Goal: Find specific page/section: Find specific page/section

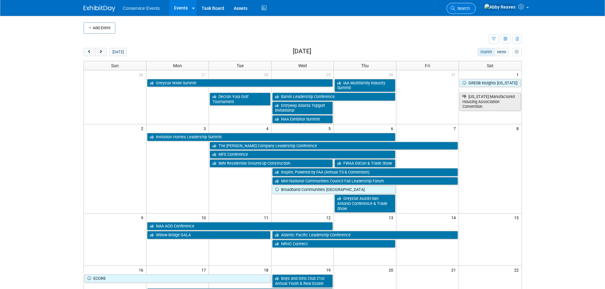
click at [476, 7] on link "Search" at bounding box center [460, 8] width 29 height 11
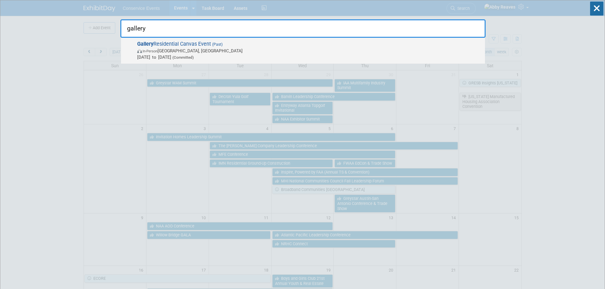
type input "gallery"
click at [228, 51] on span "In-Person Atlanta, GA" at bounding box center [309, 51] width 344 height 6
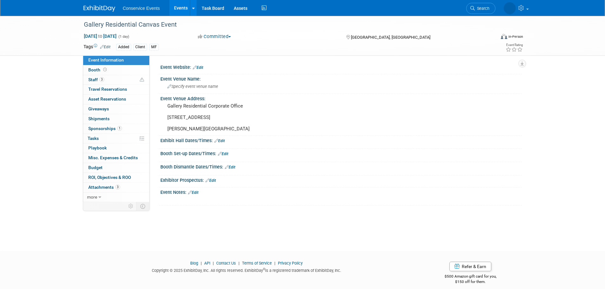
click at [178, 4] on link "Events" at bounding box center [180, 8] width 23 height 16
